Goal: Task Accomplishment & Management: Manage account settings

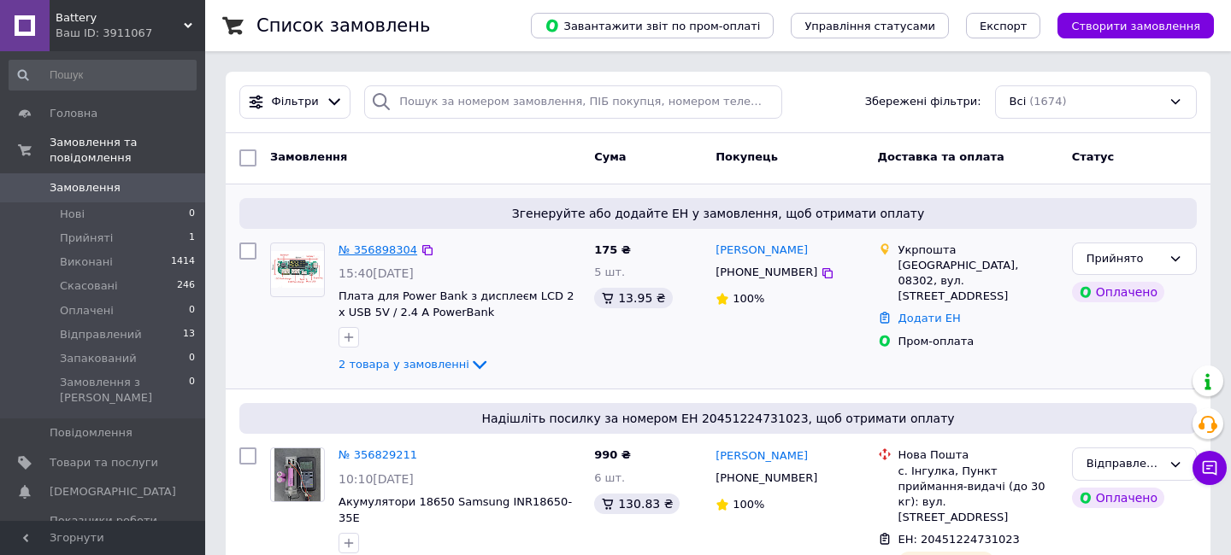
click at [379, 247] on link "№ 356898304" at bounding box center [377, 250] width 79 height 13
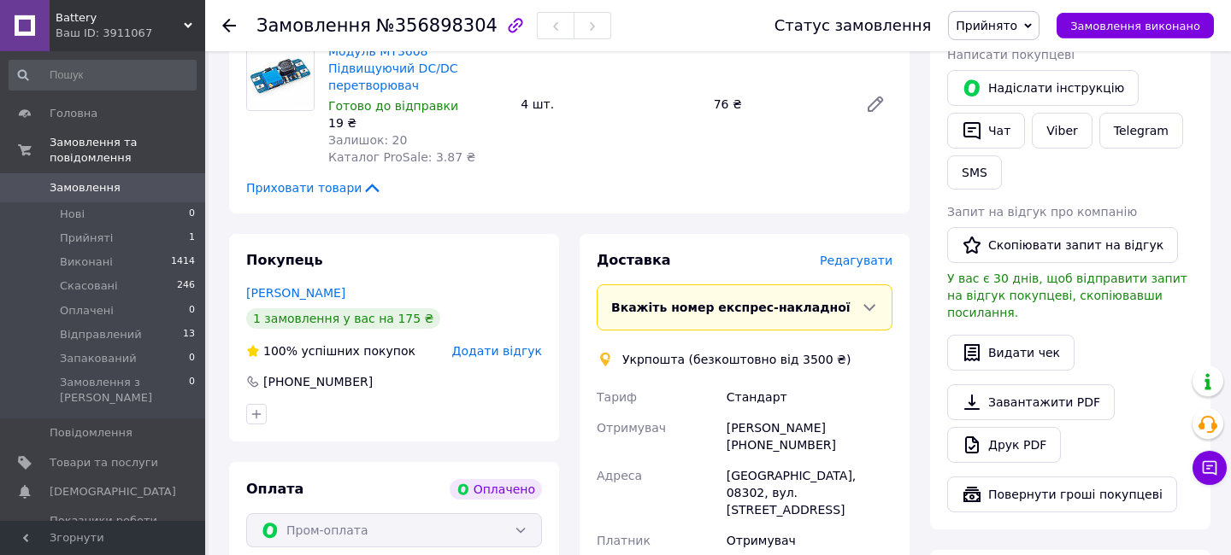
scroll to position [369, 0]
click at [858, 253] on span "Редагувати" at bounding box center [856, 260] width 73 height 14
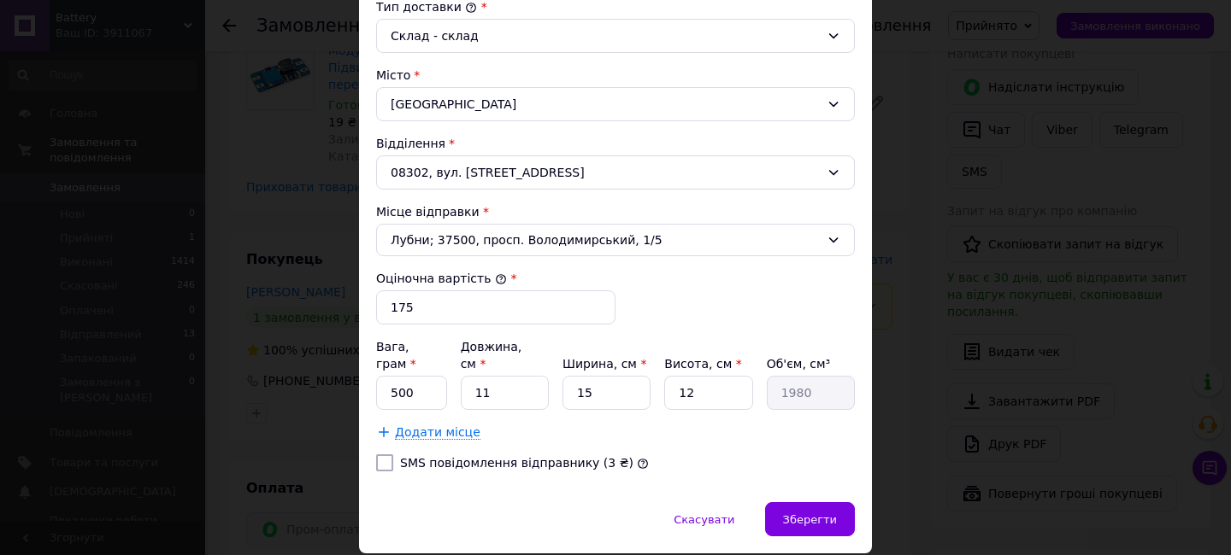
scroll to position [473, 0]
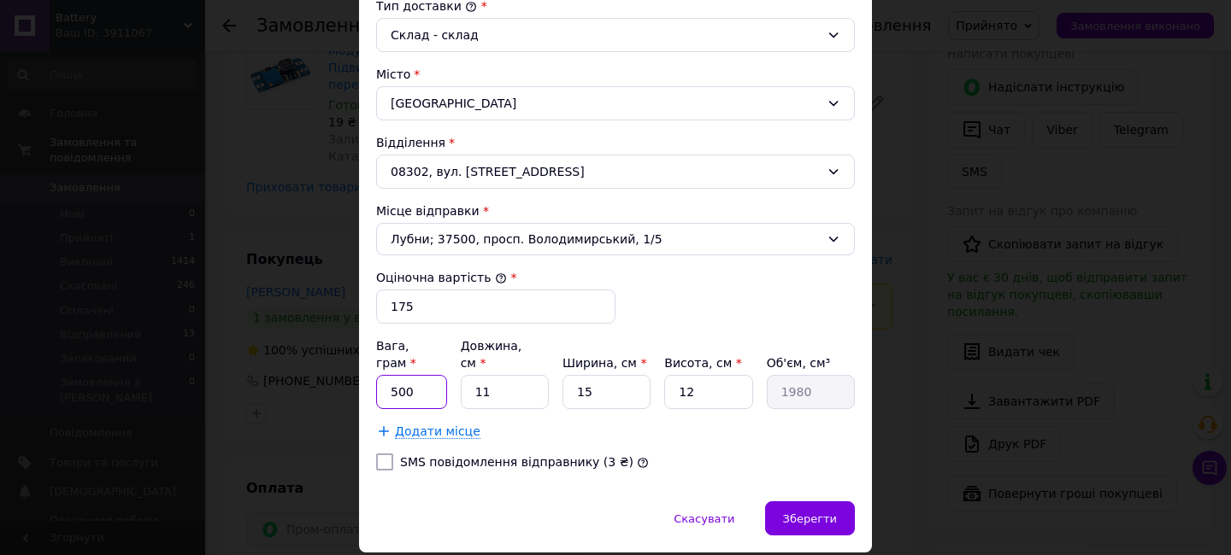
click at [419, 384] on input "500" at bounding box center [411, 392] width 71 height 34
type input "150"
click at [514, 376] on input "11" at bounding box center [505, 392] width 88 height 34
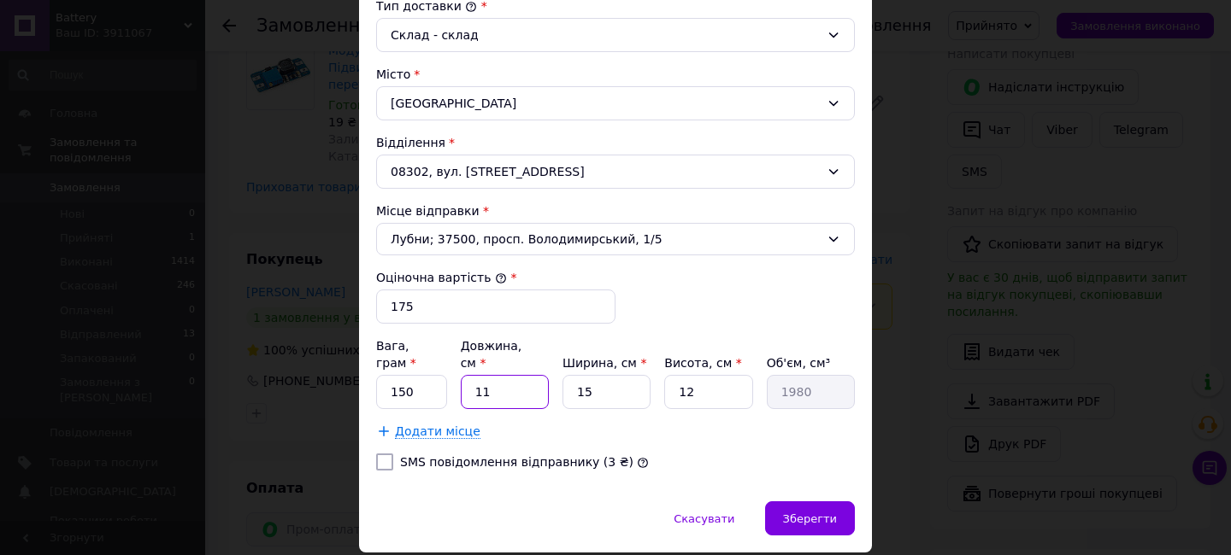
type input "1"
type input "180"
type input "18"
type input "3240"
type input "18"
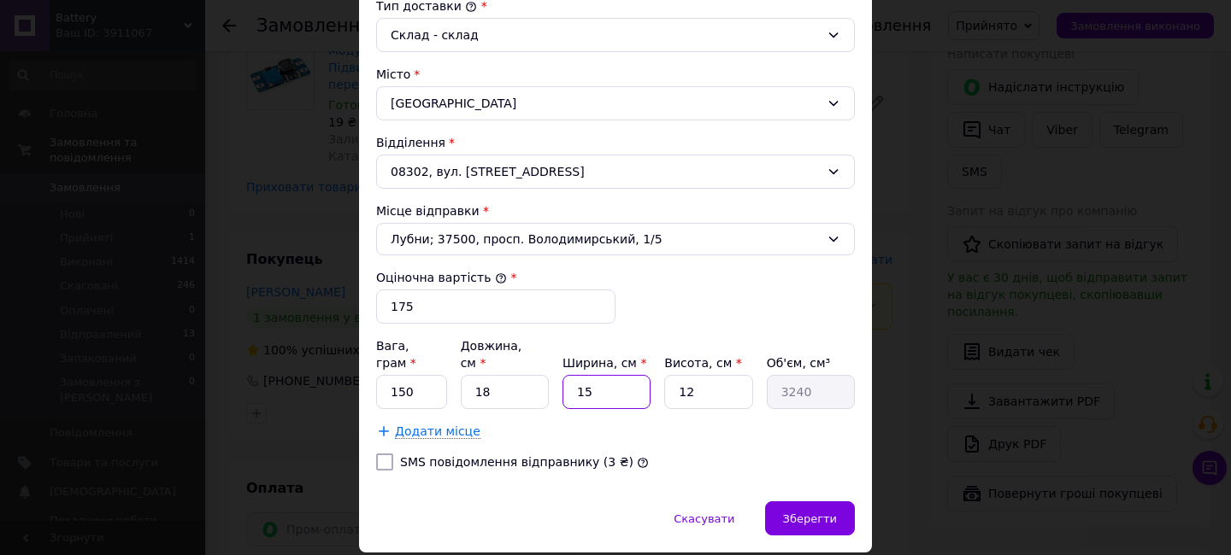
click at [593, 376] on input "15" at bounding box center [606, 392] width 88 height 34
type input "1"
type input "216"
type input "12"
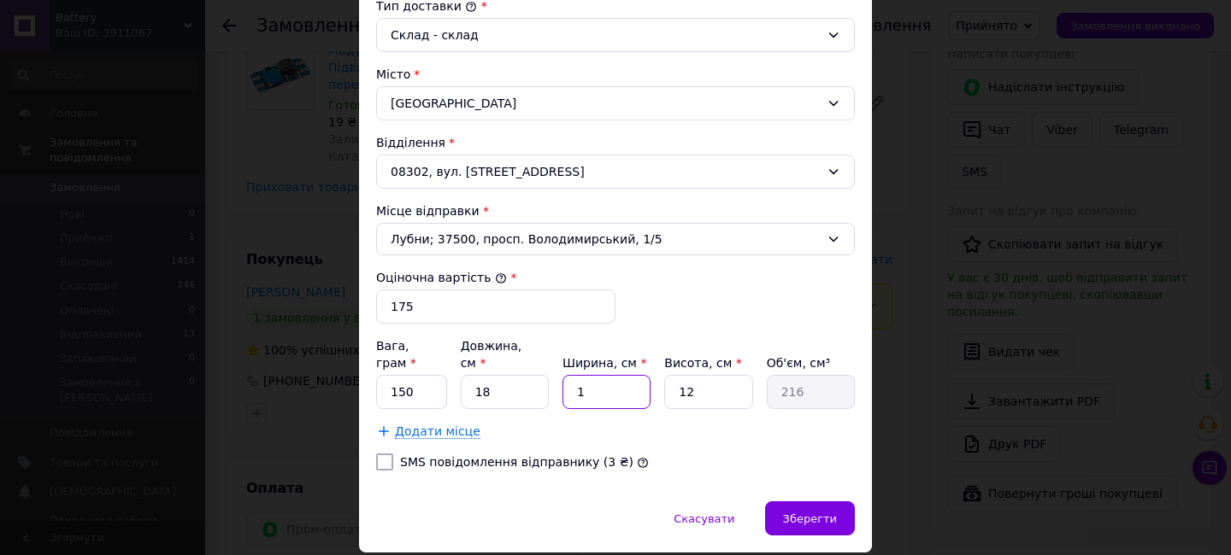
type input "2592"
type input "12"
click at [722, 375] on input "12" at bounding box center [708, 392] width 88 height 34
type input "4"
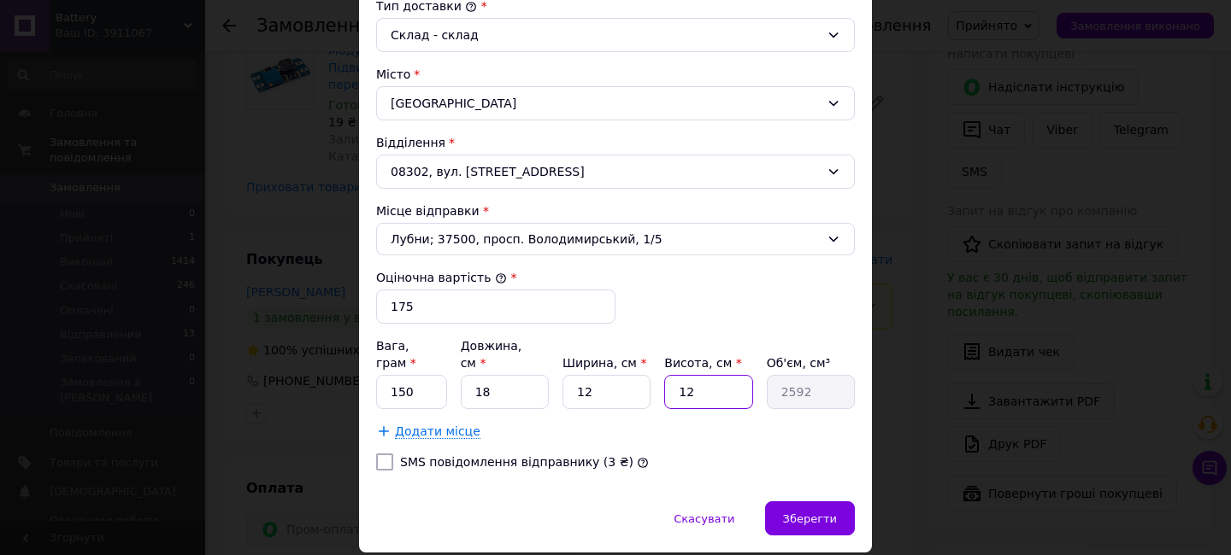
type input "864"
type input "4"
click at [818, 513] on span "Зберегти" at bounding box center [810, 519] width 54 height 13
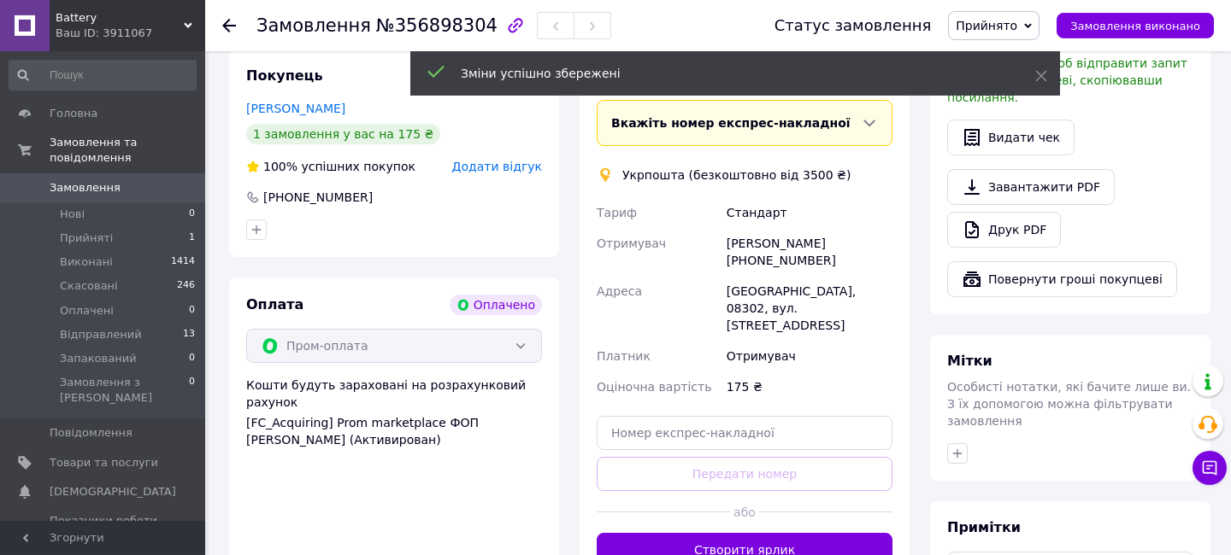
scroll to position [554, 0]
click at [805, 532] on button "Створити ярлик" at bounding box center [744, 549] width 296 height 34
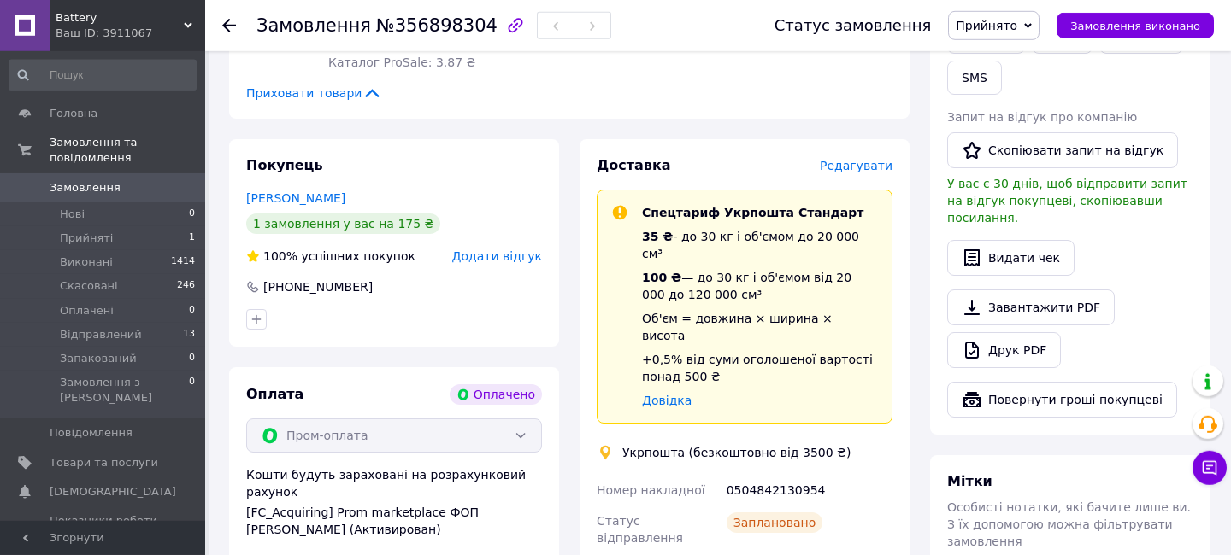
scroll to position [463, 0]
drag, startPoint x: 814, startPoint y: 440, endPoint x: 721, endPoint y: 442, distance: 93.2
copy div "Номер накладної 0504842130954"
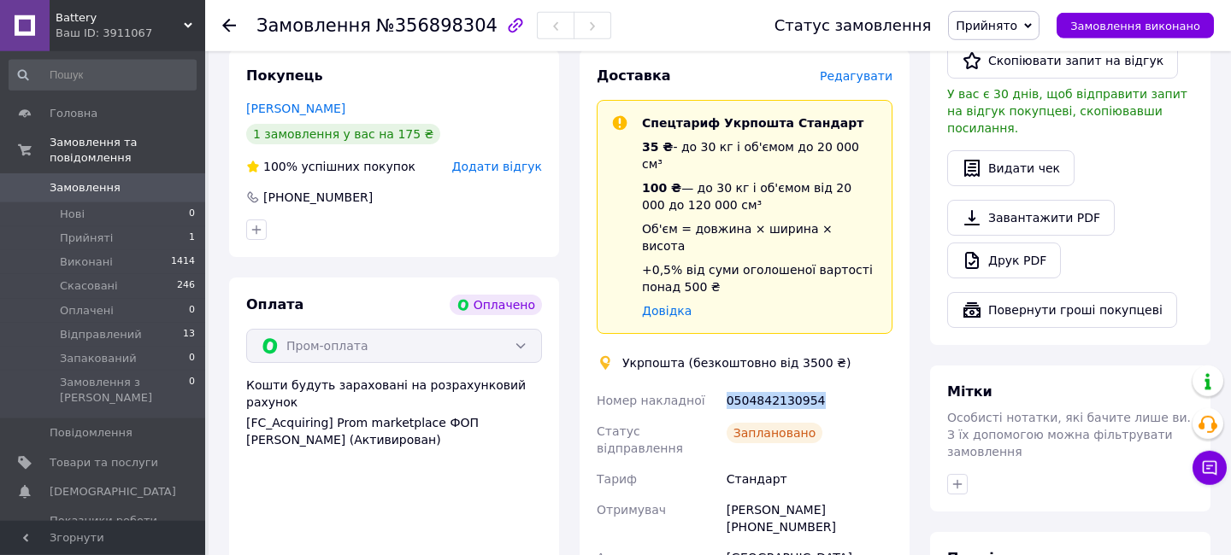
scroll to position [554, 0]
drag, startPoint x: 883, startPoint y: 446, endPoint x: 813, endPoint y: 443, distance: 70.2
click at [813, 494] on div "Егор Гойко +380930092340" at bounding box center [809, 518] width 173 height 48
copy div "0930092340"
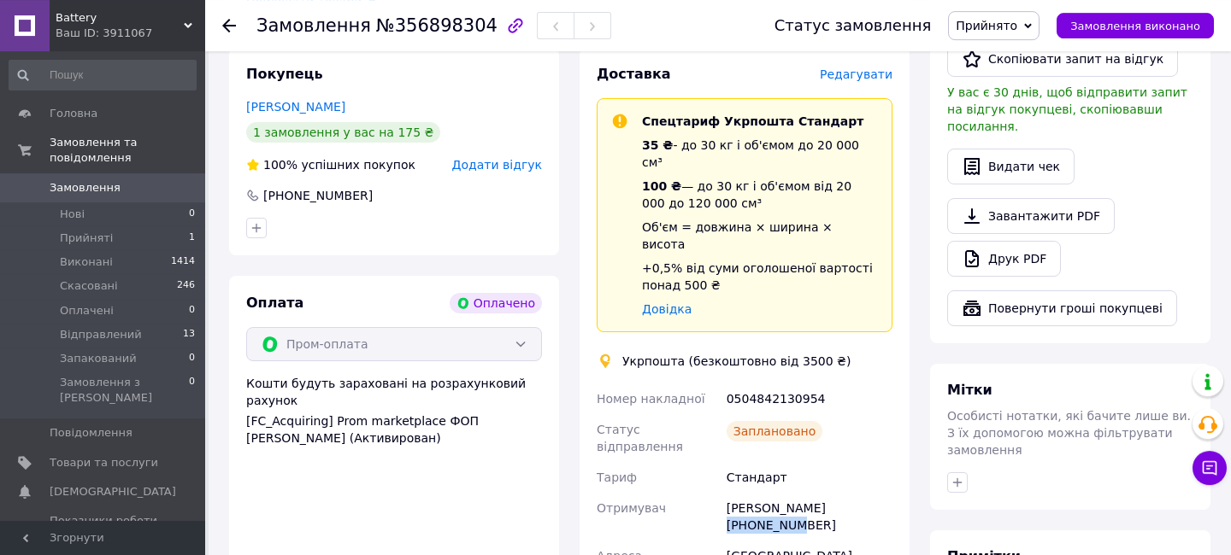
click at [1017, 29] on span "Прийнято" at bounding box center [986, 26] width 62 height 14
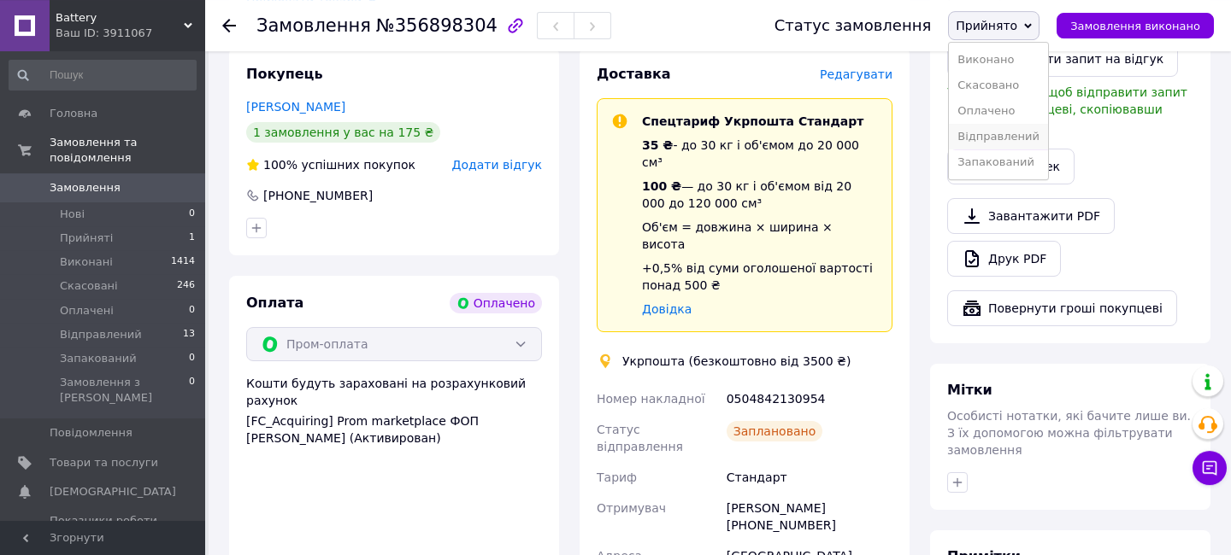
click at [1027, 142] on li "Відправлений" at bounding box center [998, 137] width 99 height 26
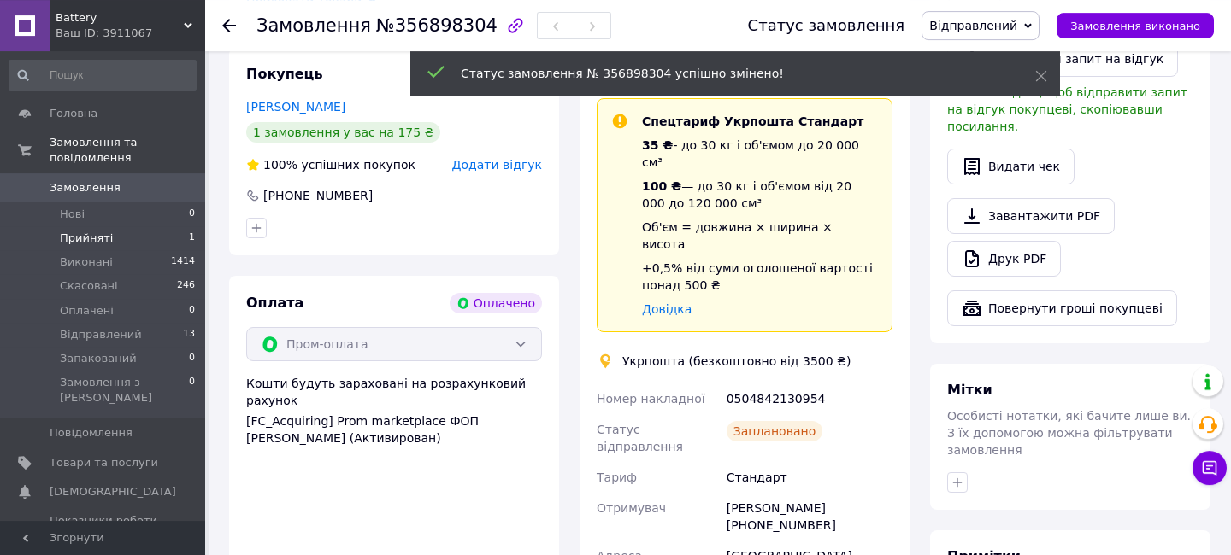
click at [68, 231] on span "Прийняті" at bounding box center [86, 238] width 53 height 15
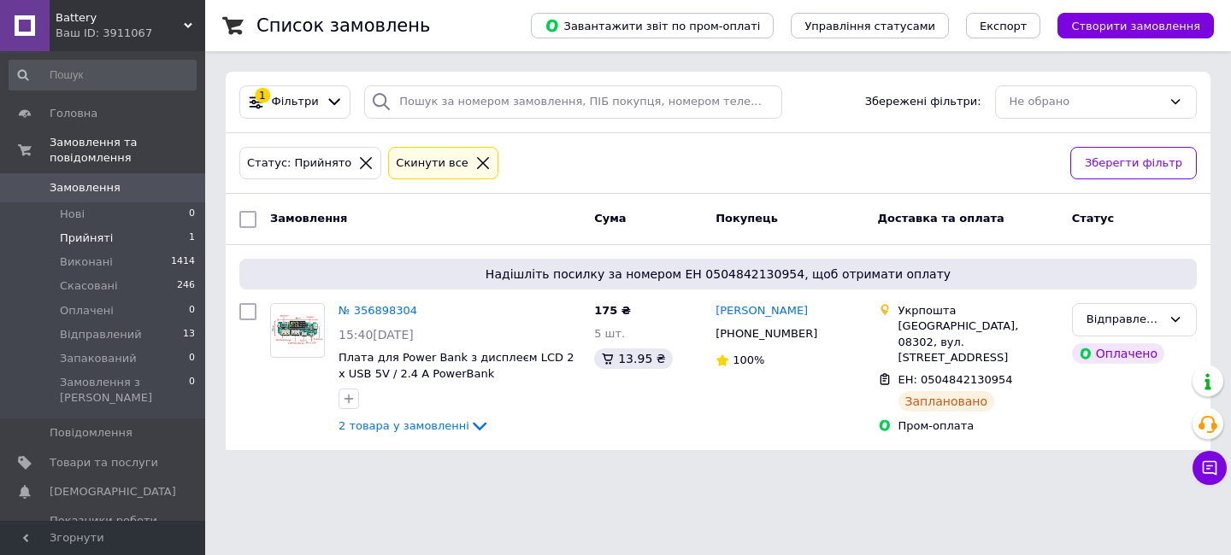
click at [92, 231] on span "Прийняті" at bounding box center [86, 238] width 53 height 15
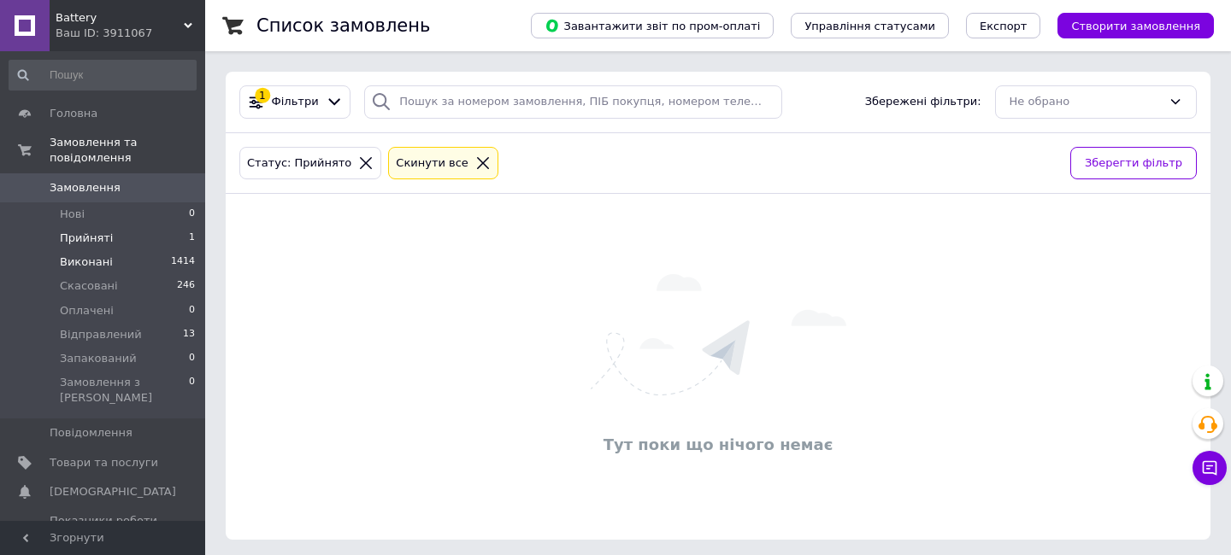
click at [85, 255] on span "Виконані" at bounding box center [86, 262] width 53 height 15
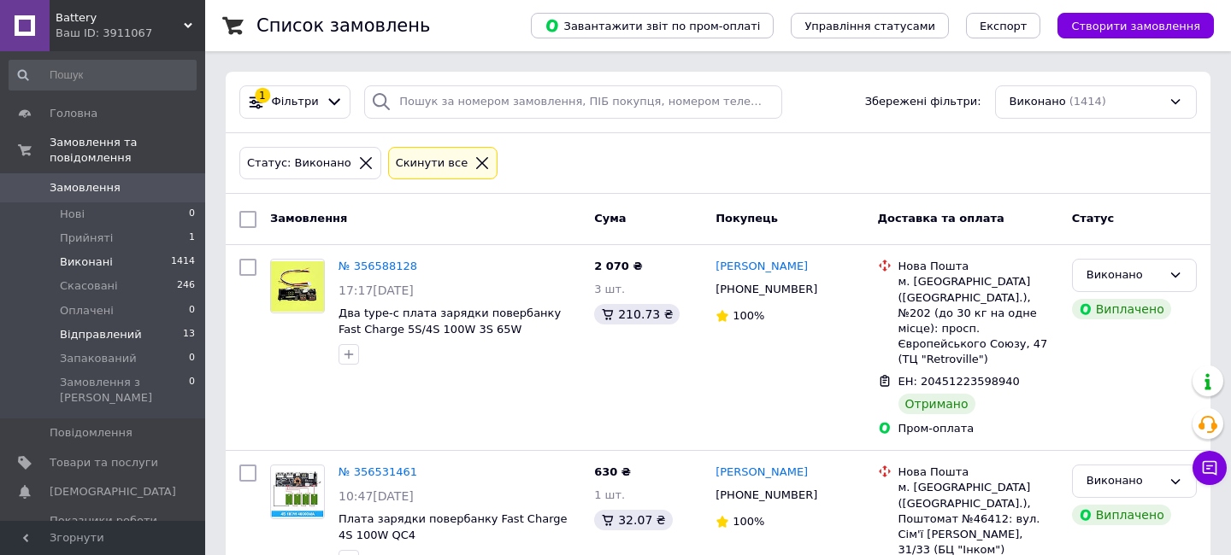
click at [85, 327] on span "Відправлений" at bounding box center [101, 334] width 82 height 15
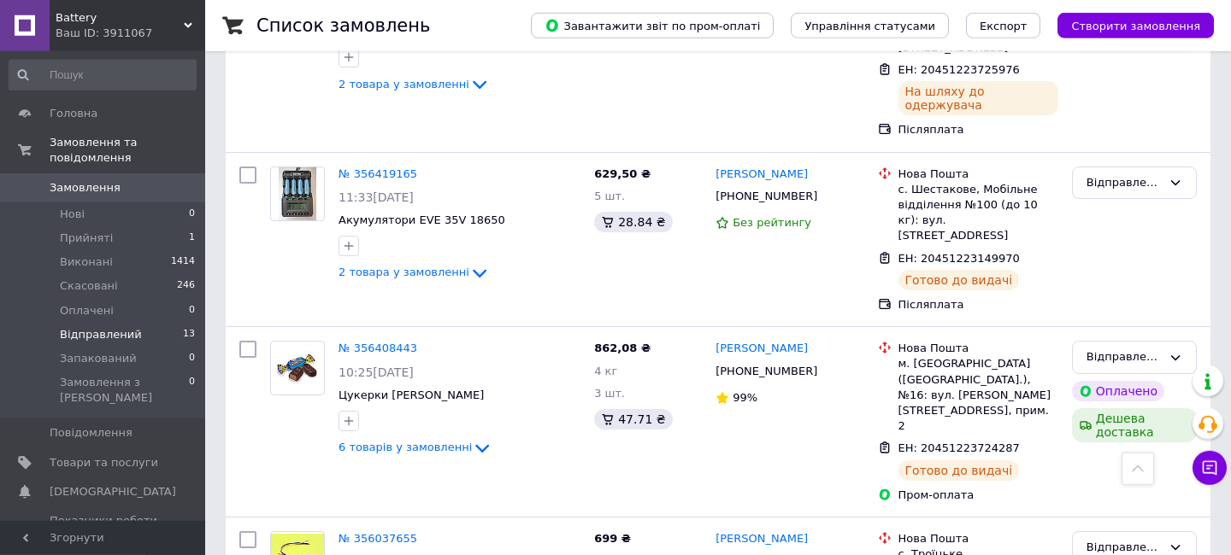
scroll to position [2098, 0]
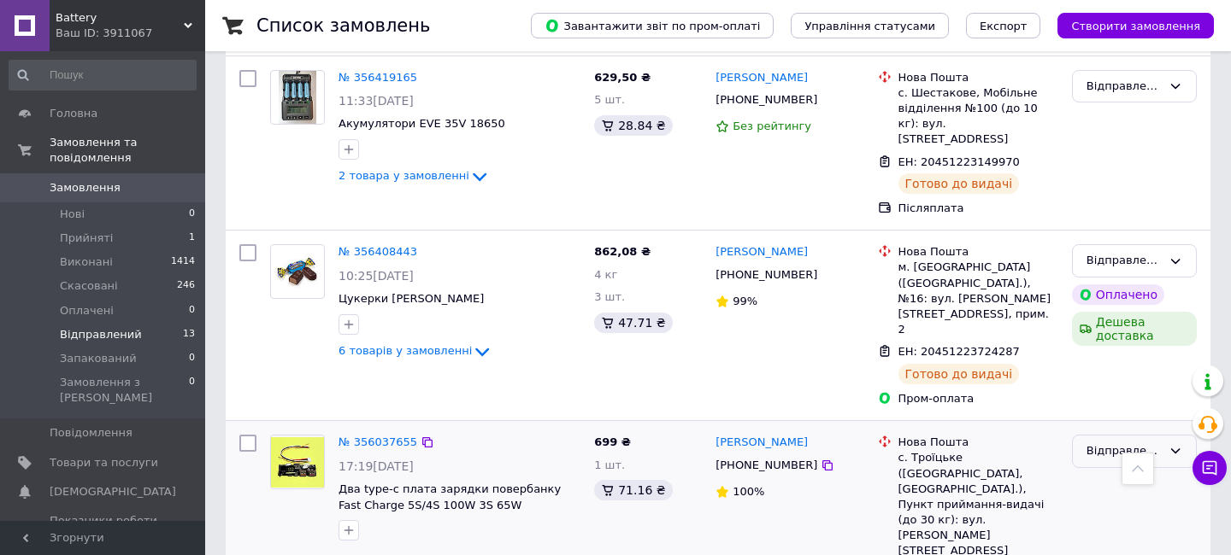
click at [1138, 443] on div "Відправлений" at bounding box center [1123, 452] width 75 height 18
click at [1118, 502] on li "Виконано" at bounding box center [1133, 518] width 123 height 32
click at [97, 231] on span "Прийняті" at bounding box center [86, 238] width 53 height 15
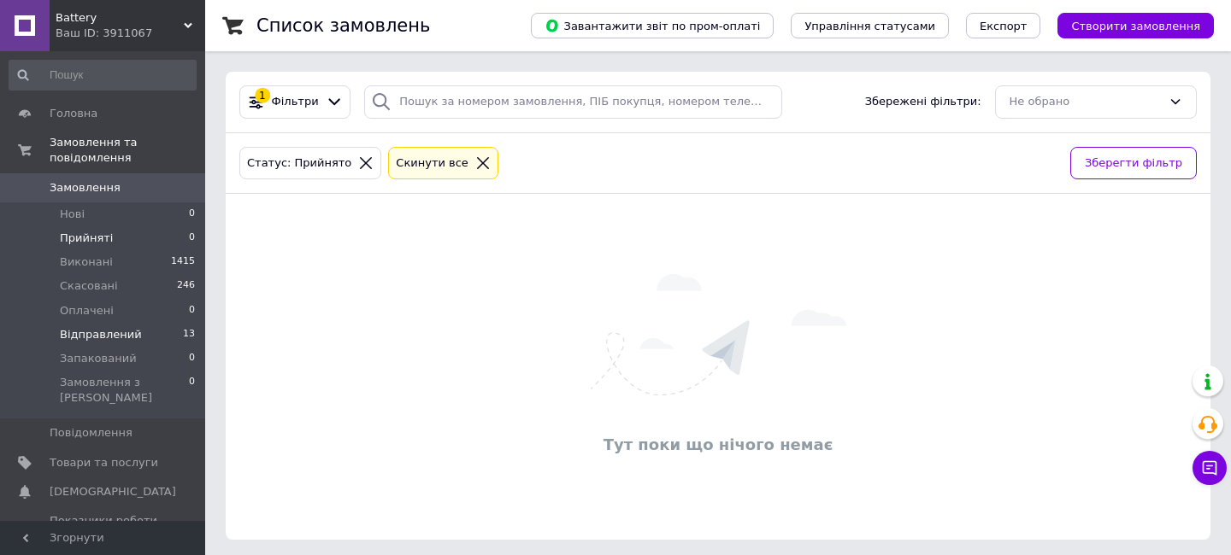
click at [93, 327] on span "Відправлений" at bounding box center [101, 334] width 82 height 15
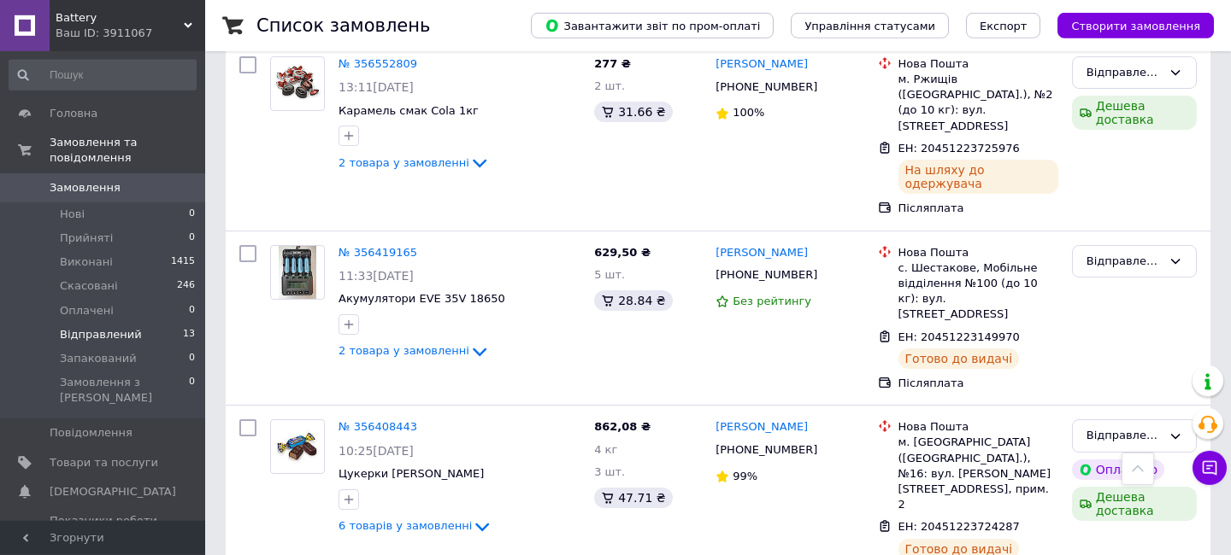
scroll to position [1923, 0]
